Goal: Navigation & Orientation: Find specific page/section

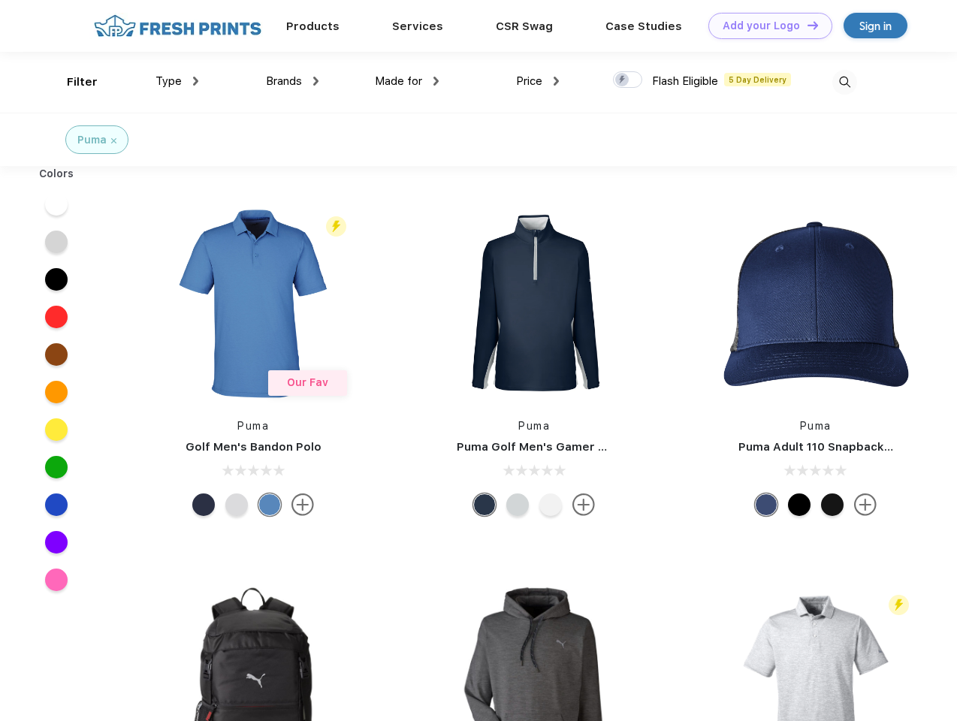
click at [765, 26] on link "Add your Logo Design Tool" at bounding box center [771, 26] width 124 height 26
click at [0, 0] on div "Design Tool" at bounding box center [0, 0] width 0 height 0
click at [806, 25] on link "Add your Logo Design Tool" at bounding box center [771, 26] width 124 height 26
click at [72, 82] on div "Filter" at bounding box center [82, 82] width 31 height 17
click at [177, 81] on span "Type" at bounding box center [169, 81] width 26 height 14
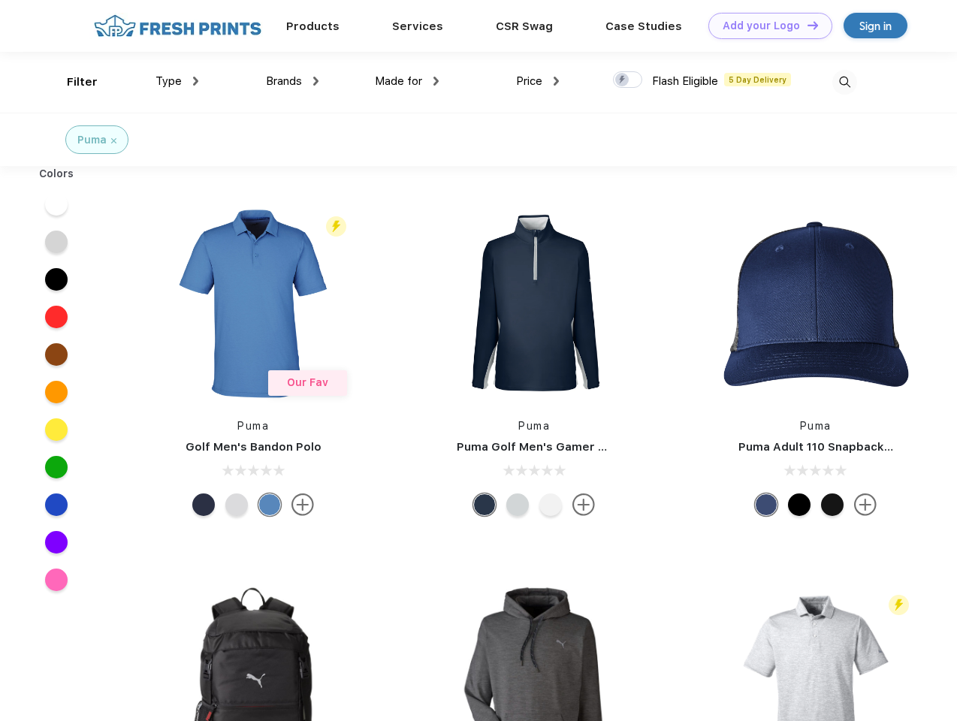
click at [292, 81] on span "Brands" at bounding box center [284, 81] width 36 height 14
click at [407, 81] on span "Made for" at bounding box center [398, 81] width 47 height 14
click at [538, 81] on span "Price" at bounding box center [529, 81] width 26 height 14
click at [628, 80] on div at bounding box center [627, 79] width 29 height 17
click at [623, 80] on input "checkbox" at bounding box center [618, 76] width 10 height 10
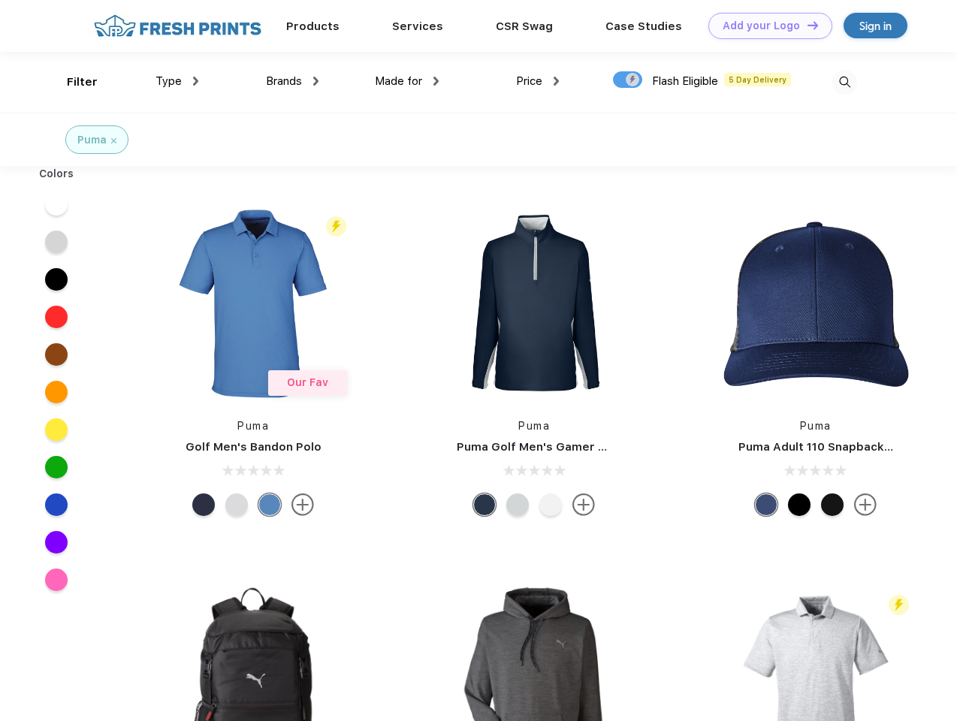
click at [845, 82] on img at bounding box center [845, 82] width 25 height 25
